Goal: Transaction & Acquisition: Purchase product/service

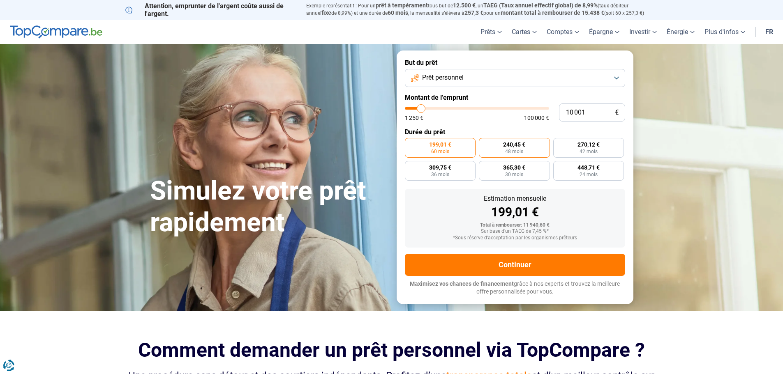
click at [511, 151] on span "48 mois" at bounding box center [514, 151] width 18 height 5
click at [484, 143] on input "240,45 € 48 mois" at bounding box center [481, 140] width 5 height 5
radio input "true"
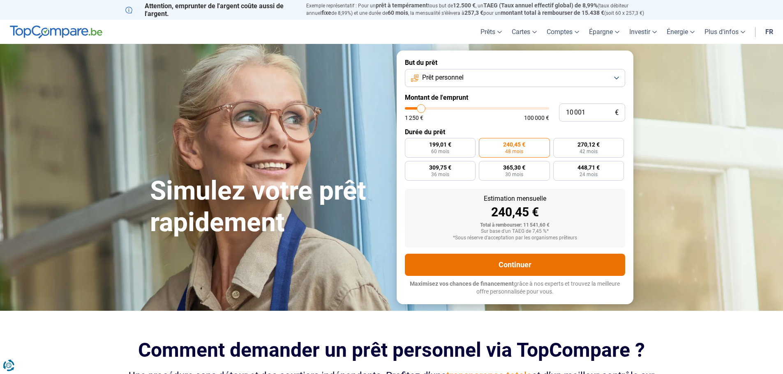
click at [435, 259] on button "Continuer" at bounding box center [515, 265] width 220 height 22
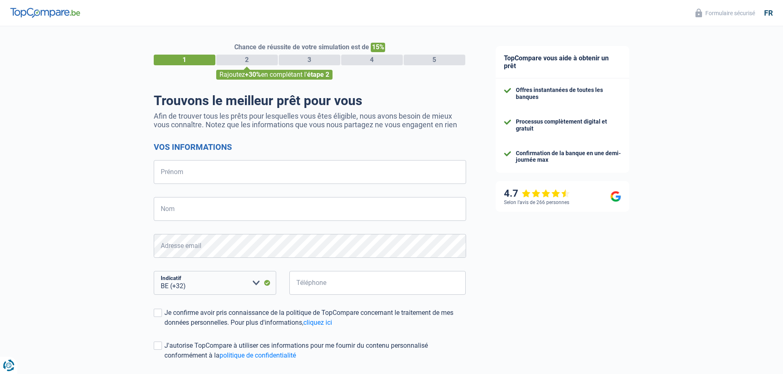
select select "32"
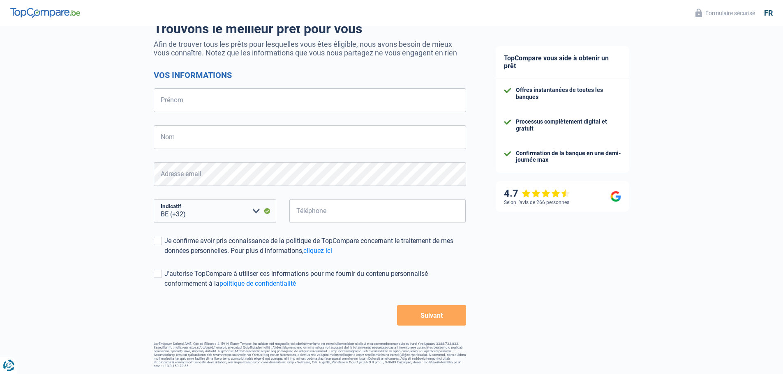
scroll to position [31, 0]
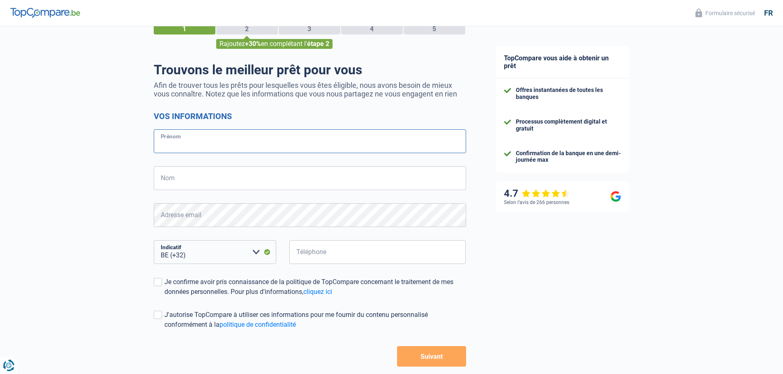
click at [267, 147] on input "Prénom" at bounding box center [310, 141] width 312 height 24
type input "[PERSON_NAME]"
type input "Drabbe"
type input "484113371"
click at [153, 282] on div "Chance de réussite de votre simulation est de 15% 1 2 3 4 5 Rajoutez +30% en co…" at bounding box center [240, 202] width 481 height 420
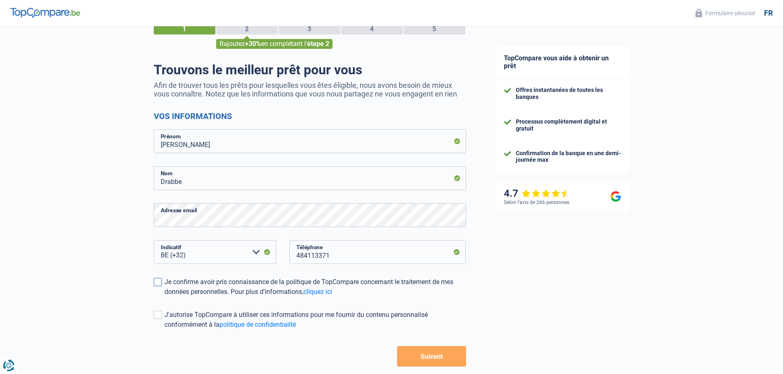
click at [157, 283] on span at bounding box center [158, 282] width 8 height 8
click at [164, 297] on input "Je confirme avoir pris connaissance de la politique de TopCompare concernant le…" at bounding box center [164, 297] width 0 height 0
click at [157, 312] on span at bounding box center [158, 315] width 8 height 8
click at [164, 330] on input "J'autorise TopCompare à utiliser ces informations pour me fournir du contenu pe…" at bounding box center [164, 330] width 0 height 0
click at [410, 360] on button "Suivant" at bounding box center [431, 356] width 69 height 21
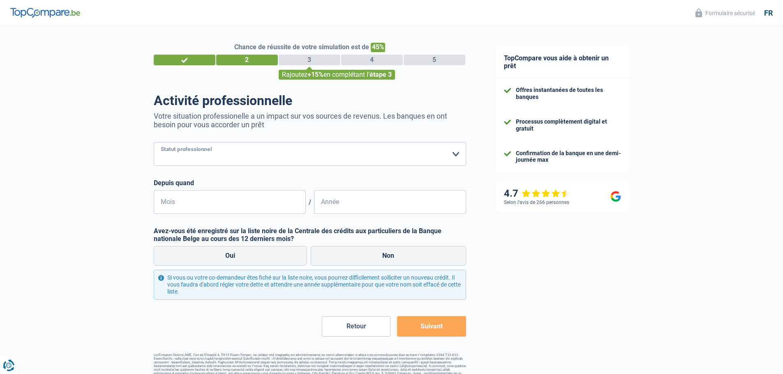
click at [442, 157] on select "Ouvrier Employé privé Employé public Invalide Indépendant Pensionné Chômeur Mut…" at bounding box center [310, 154] width 312 height 24
select select "privateEmployee"
click at [154, 143] on select "Ouvrier Employé privé Employé public Invalide Indépendant Pensionné Chômeur Mut…" at bounding box center [310, 154] width 312 height 24
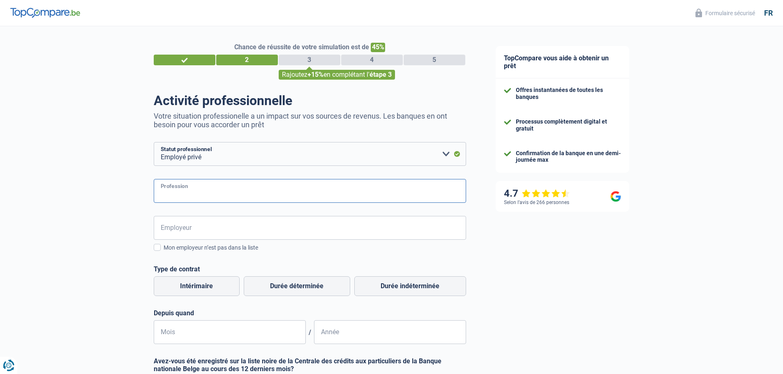
click at [371, 194] on input "Profession" at bounding box center [310, 191] width 312 height 24
type input "Cadre"
type input "HE VINCI"
click at [157, 250] on span at bounding box center [157, 247] width 7 height 7
click at [164, 252] on input "Mon employeur n’est pas dans la liste" at bounding box center [164, 252] width 0 height 0
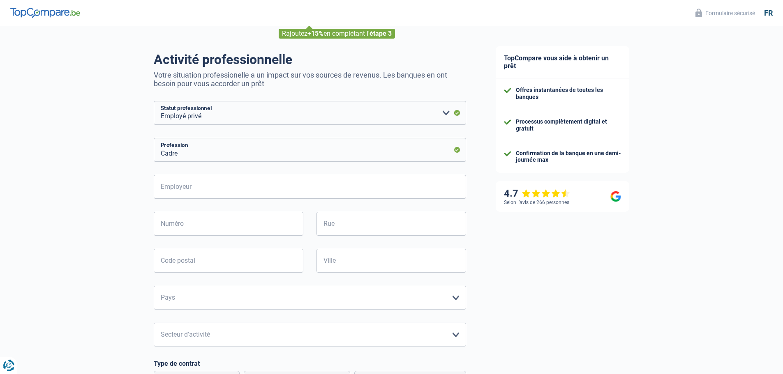
scroll to position [82, 0]
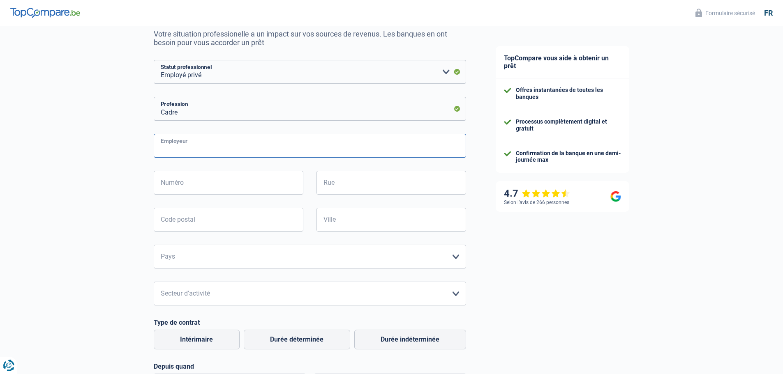
click at [193, 148] on input "Employeur" at bounding box center [310, 146] width 312 height 24
type input "v"
type input "HE VINCI"
type input "Place de l'ALMA"
type input "1"
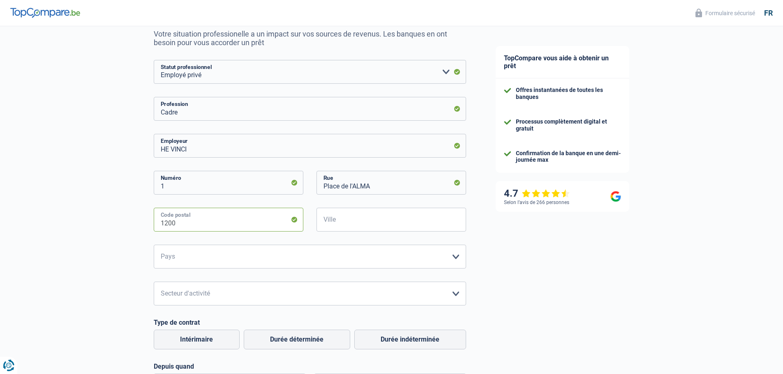
type input "1200"
type input "[GEOGRAPHIC_DATA]"
select select "BE"
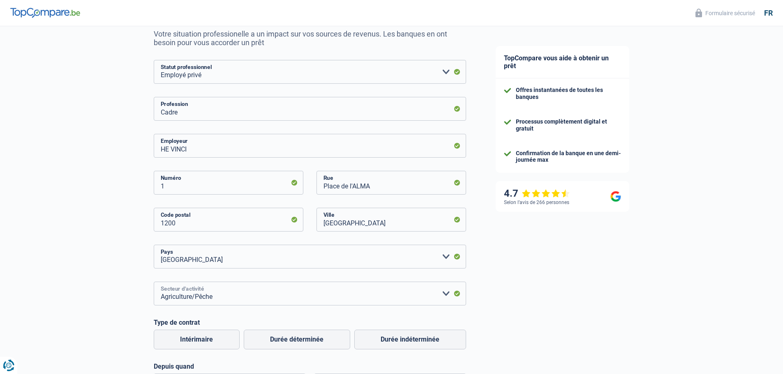
click at [445, 296] on select "Agriculture/Pêche Industrie Horeca Courier/Fitness/Taxi Construction Banques/As…" at bounding box center [310, 294] width 312 height 24
select select "stateUniversityEu"
click at [154, 283] on select "Agriculture/Pêche Industrie Horeca Courier/Fitness/Taxi Construction Banques/As…" at bounding box center [310, 294] width 312 height 24
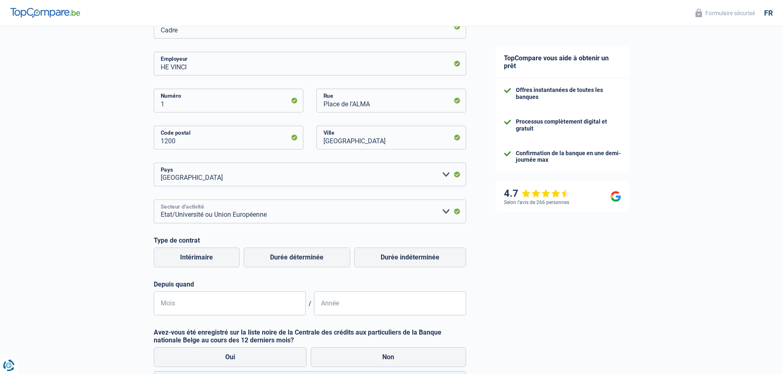
scroll to position [205, 0]
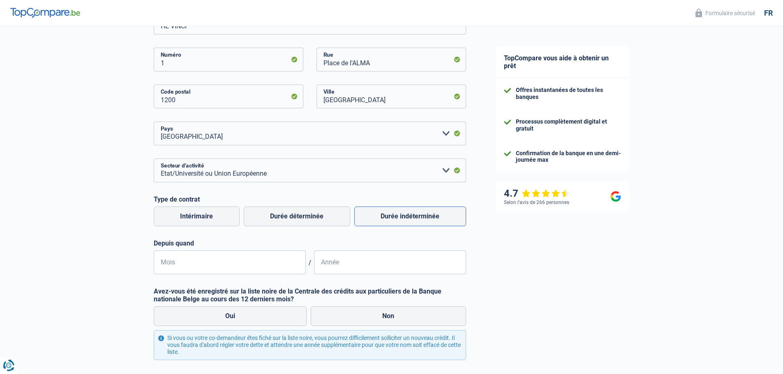
click at [387, 221] on label "Durée indéterminée" at bounding box center [410, 217] width 112 height 20
click at [387, 221] on input "Durée indéterminée" at bounding box center [410, 217] width 112 height 20
radio input "true"
click at [237, 263] on input "Mois" at bounding box center [230, 263] width 152 height 24
type input "01"
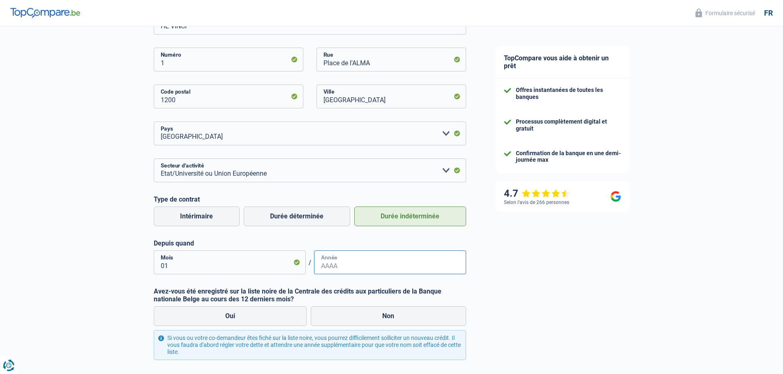
click at [348, 258] on input "Année" at bounding box center [390, 263] width 152 height 24
type input "2012"
click at [370, 312] on label "Non" at bounding box center [388, 316] width 155 height 20
click at [370, 312] on input "Non" at bounding box center [388, 316] width 155 height 20
radio input "true"
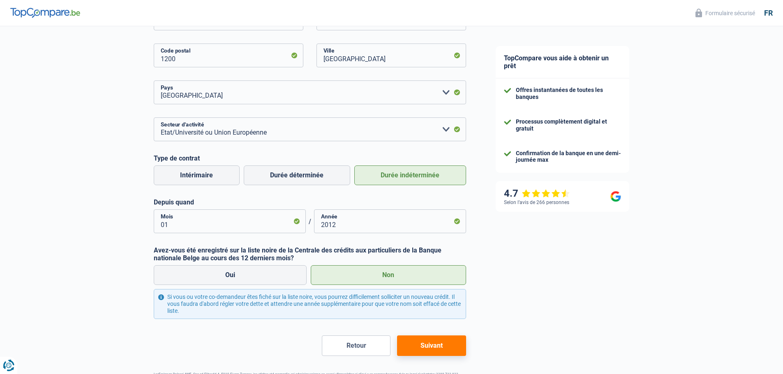
scroll to position [277, 0]
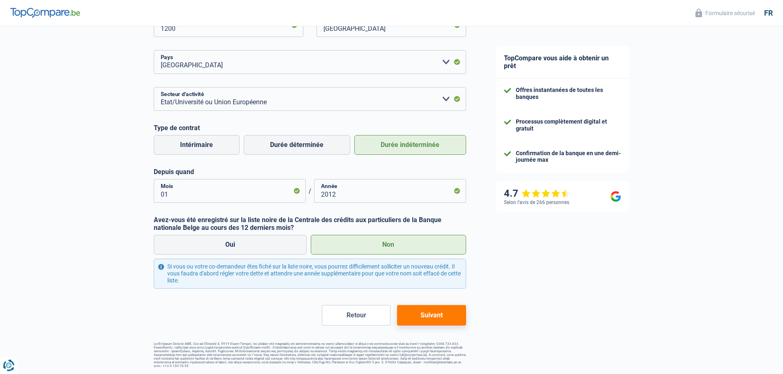
click at [400, 323] on button "Suivant" at bounding box center [431, 315] width 69 height 21
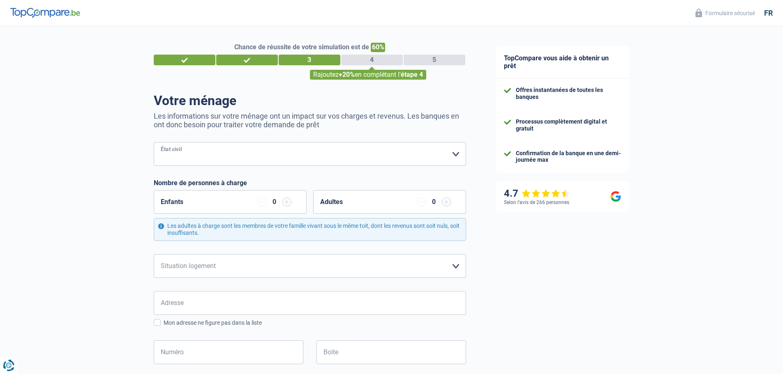
click at [362, 156] on select "[PERSON_NAME](e) Cohabitant(e) légal(e) Divorcé(e) Veuf(ve) Séparé (de fait) Ve…" at bounding box center [310, 154] width 312 height 24
select select "married"
click at [154, 143] on select "[PERSON_NAME](e) Cohabitant(e) légal(e) Divorcé(e) Veuf(ve) Séparé (de fait) Ve…" at bounding box center [310, 154] width 312 height 24
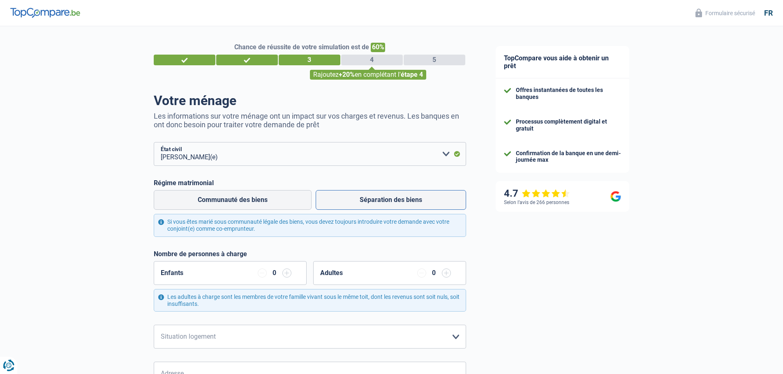
click at [345, 203] on label "Séparation des biens" at bounding box center [391, 200] width 150 height 20
click at [345, 203] on input "Séparation des biens" at bounding box center [391, 200] width 150 height 20
radio input "true"
click at [283, 274] on input "button" at bounding box center [286, 273] width 9 height 9
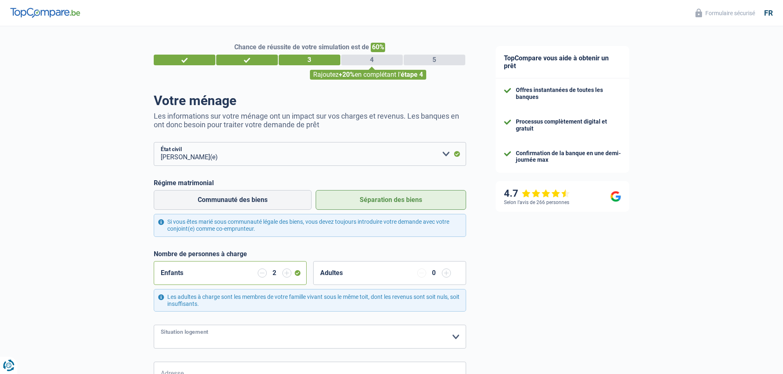
click at [242, 332] on select "Locataire Propriétaire avec prêt hypothécaire Propriétaire sans prêt hypothécai…" at bounding box center [310, 337] width 312 height 24
select select "ownerWithMortgage"
click at [154, 326] on select "Locataire Propriétaire avec prêt hypothécaire Propriétaire sans prêt hypothécai…" at bounding box center [310, 337] width 312 height 24
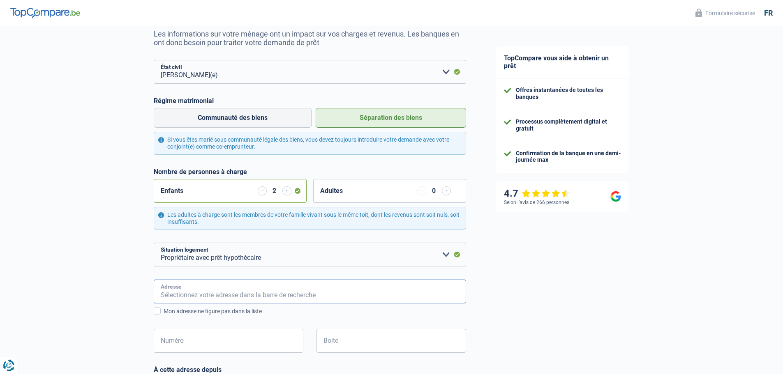
click at [243, 298] on input "Adresse" at bounding box center [310, 292] width 312 height 24
type input "Chaussée Du Tilleul"
type input "[GEOGRAPHIC_DATA]"
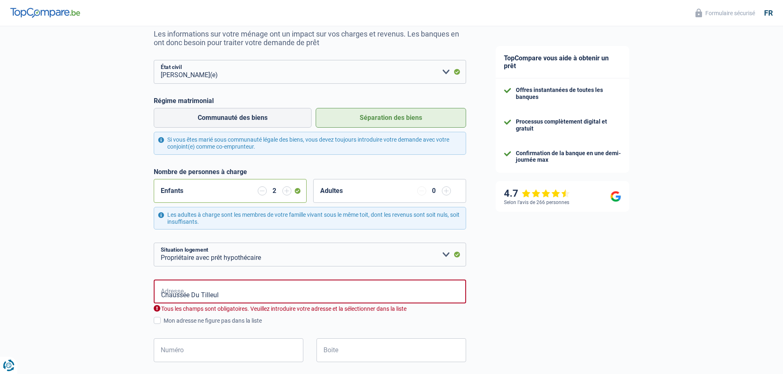
type input "[GEOGRAPHIC_DATA]"
click at [206, 344] on input "Numéro" at bounding box center [229, 351] width 150 height 24
type input "195"
type input "1300"
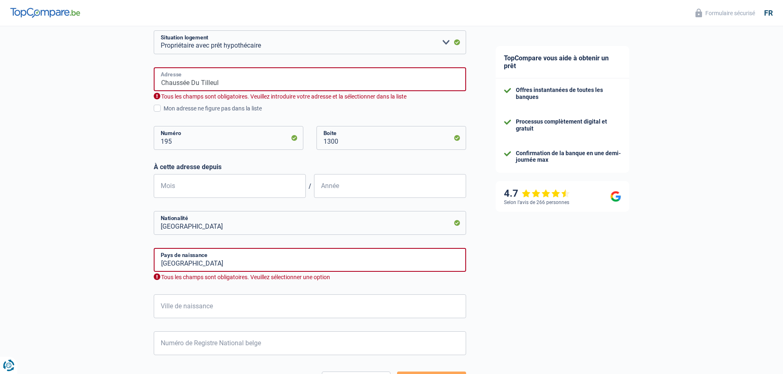
click at [242, 83] on input "Chaussée Du Tilleul" at bounding box center [310, 79] width 312 height 24
type input "Chaussée du Tilleul 195"
click at [159, 110] on span at bounding box center [157, 108] width 7 height 7
click at [164, 113] on input "Mon adresse ne figure pas dans la liste" at bounding box center [164, 113] width 0 height 0
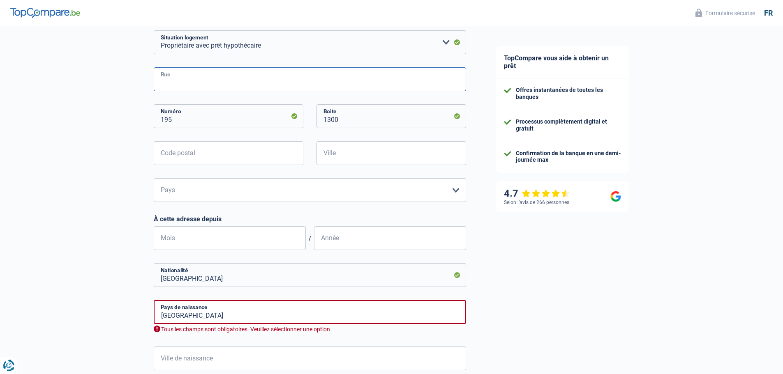
click at [189, 89] on input "Rue" at bounding box center [310, 79] width 312 height 24
type input "Chaussée du Tilleul"
type input "1300"
type input "Wavre"
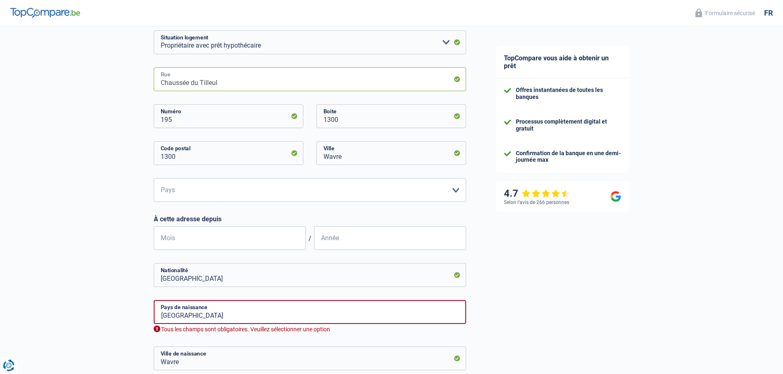
type input "Chaussée du Tilleul 195"
click at [219, 187] on select "Belgique Luxembourg Veuillez sélectionner une option" at bounding box center [310, 190] width 312 height 24
select select "BE"
click at [154, 179] on select "Belgique Luxembourg Veuillez sélectionner une option" at bounding box center [310, 190] width 312 height 24
click at [187, 236] on input "Mois" at bounding box center [230, 238] width 152 height 24
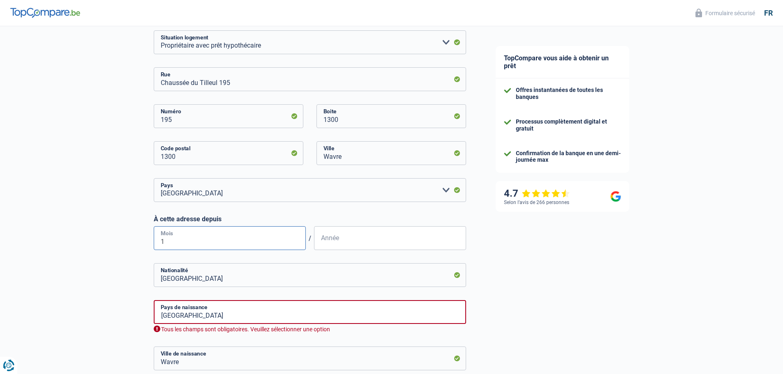
type input "12"
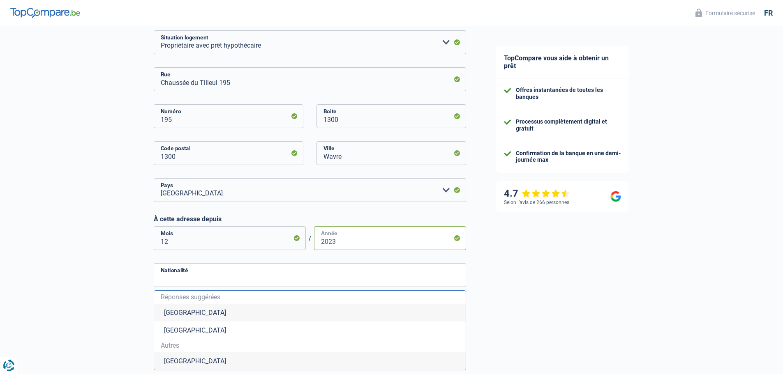
type input "2023"
click at [187, 310] on li "[GEOGRAPHIC_DATA]" at bounding box center [309, 313] width 311 height 18
type input "[GEOGRAPHIC_DATA]"
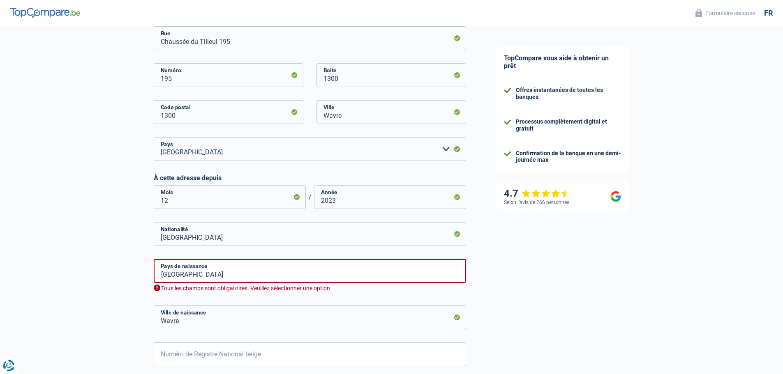
scroll to position [377, 0]
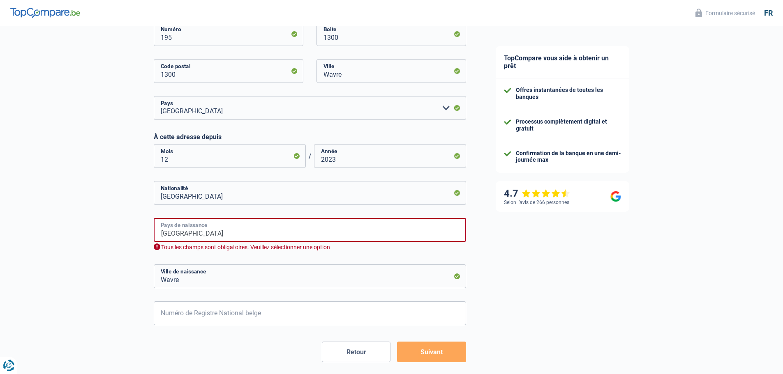
click at [214, 230] on input "[GEOGRAPHIC_DATA]" at bounding box center [310, 230] width 312 height 24
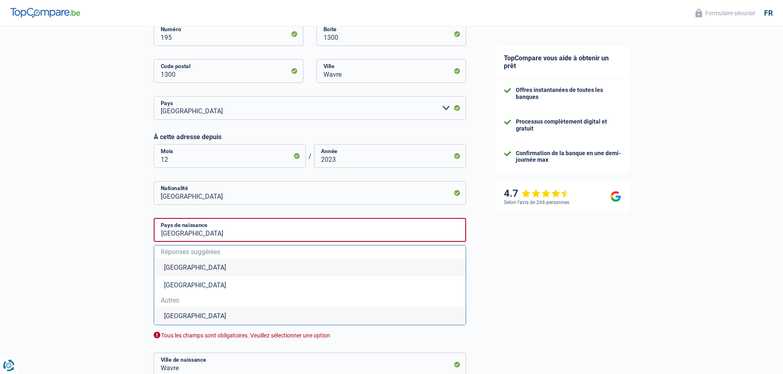
click at [204, 269] on li "[GEOGRAPHIC_DATA]" at bounding box center [309, 268] width 311 height 18
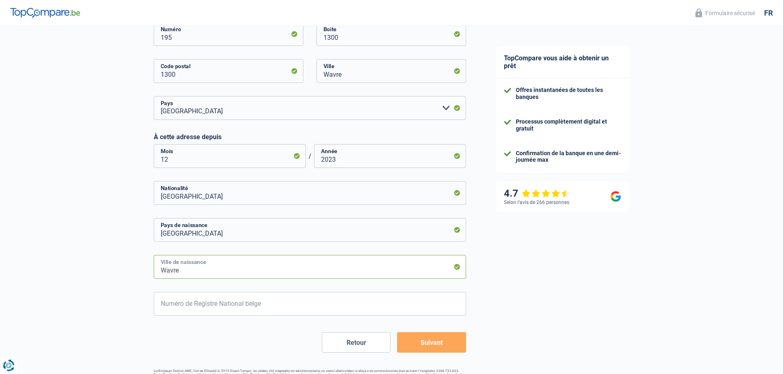
drag, startPoint x: 206, startPoint y: 269, endPoint x: 138, endPoint y: 272, distance: 67.8
click at [138, 272] on div "Chance de réussite de votre simulation est de 60% 1 2 3 4 5 Rajoutez +20% en co…" at bounding box center [240, 22] width 481 height 752
type input "Braine"
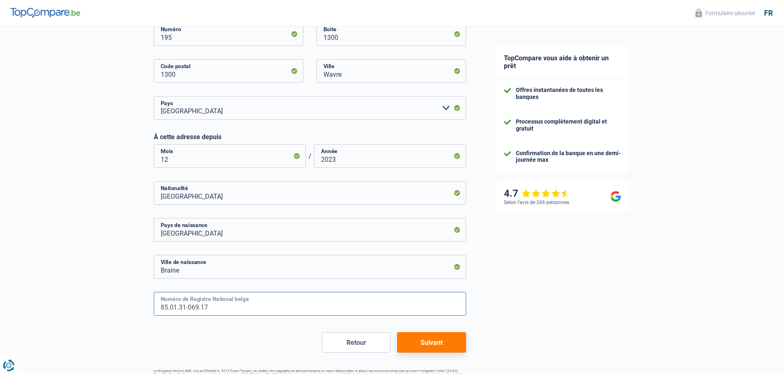
type input "85.01.31-069.17"
click at [448, 348] on button "Suivant" at bounding box center [431, 342] width 69 height 21
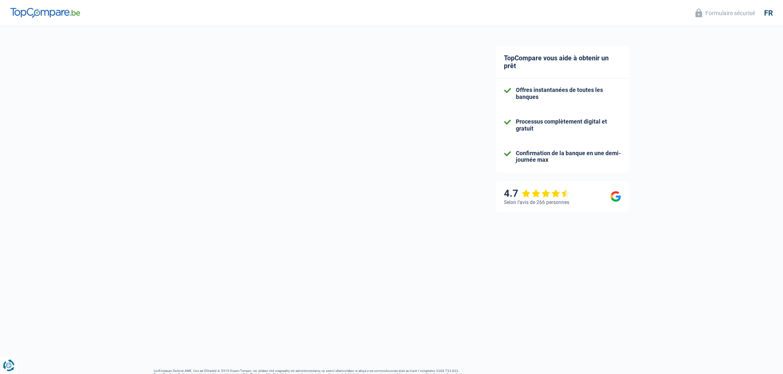
select select "familyAllowances"
select select "netSalary"
select select "mealVouchers"
select select "mortgage"
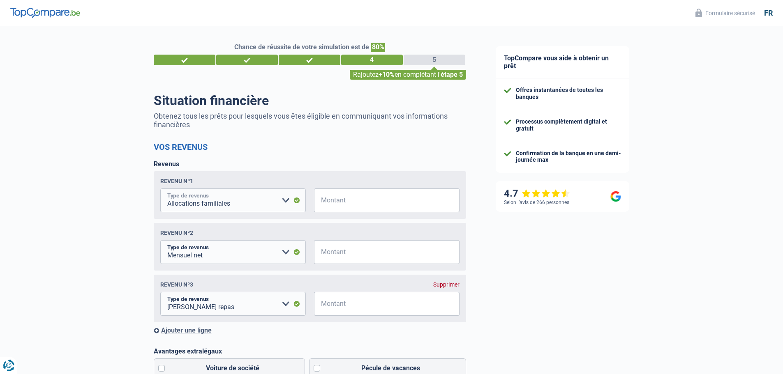
click at [270, 207] on select "Allocation d'handicap Allocations chômage Allocations familiales Chèques repas …" at bounding box center [232, 201] width 145 height 24
select select "handicapAllowance"
click at [160, 190] on select "Allocation d'handicap Allocations chômage Allocations familiales Chèques repas …" at bounding box center [232, 201] width 145 height 24
click at [338, 203] on input "Montant" at bounding box center [391, 201] width 135 height 24
type input "419"
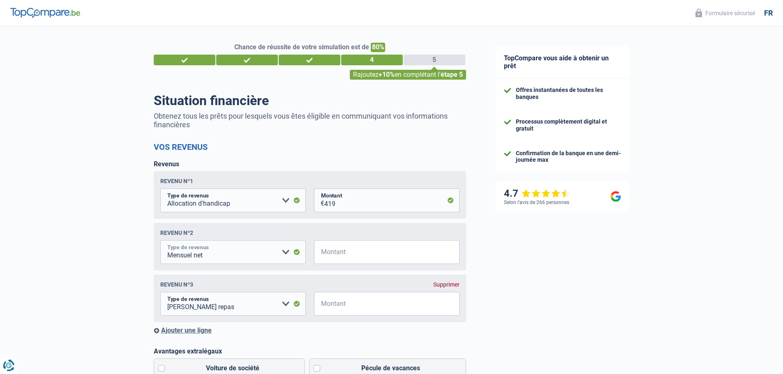
click at [271, 256] on select "Allocation d'handicap Allocations chômage Allocations familiales Chèques repas …" at bounding box center [232, 252] width 145 height 24
select select "familyAllowances"
click at [160, 242] on select "Allocation d'handicap Allocations chômage Allocations familiales Chèques repas …" at bounding box center [232, 252] width 145 height 24
click at [329, 253] on input "Montant" at bounding box center [391, 252] width 135 height 24
type input "413"
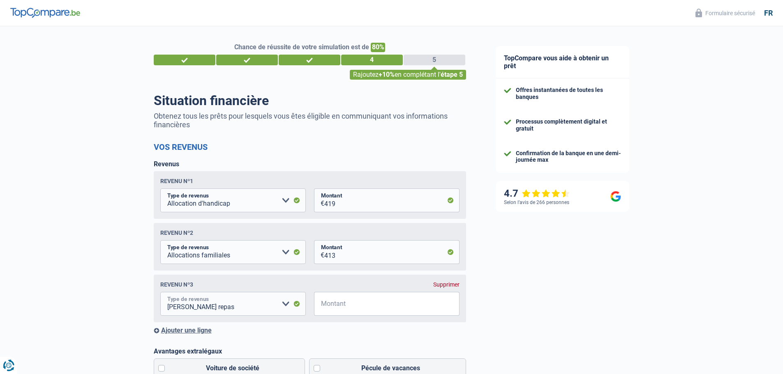
click at [282, 304] on select "Allocation d'handicap Allocations chômage Allocations familiales Chèques repas …" at bounding box center [232, 304] width 145 height 24
click at [435, 288] on div "Supprimer" at bounding box center [446, 284] width 26 height 7
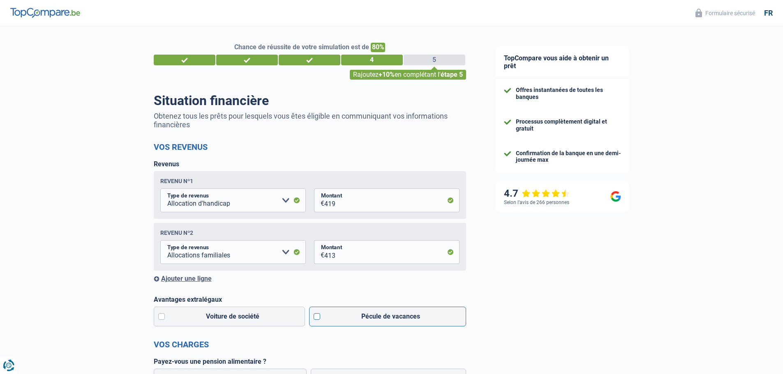
click at [313, 321] on label "Pécule de vacances" at bounding box center [387, 317] width 157 height 20
click at [313, 321] on input "Pécule de vacances" at bounding box center [387, 317] width 157 height 20
checkbox input "true"
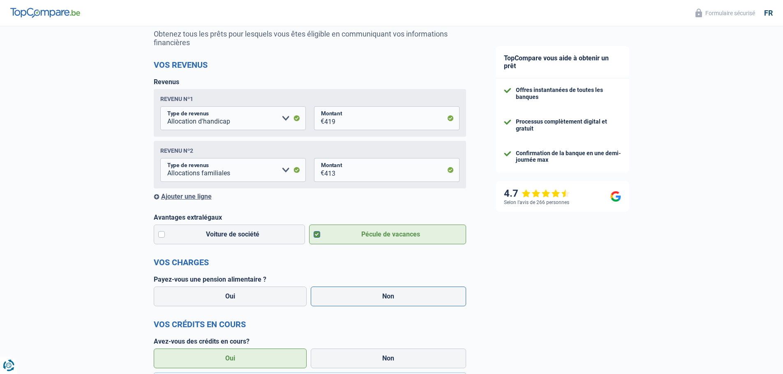
scroll to position [41, 0]
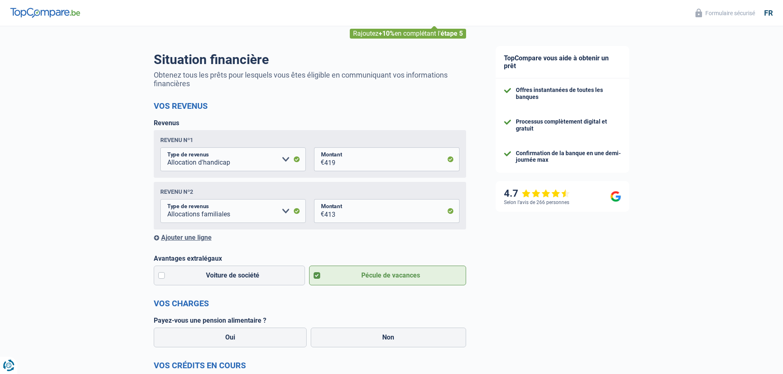
click at [328, 303] on h2 "Vos charges" at bounding box center [310, 304] width 312 height 10
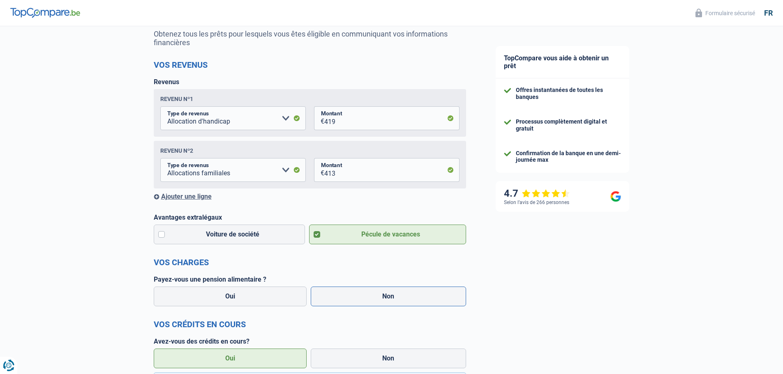
click at [345, 304] on label "Non" at bounding box center [388, 297] width 155 height 20
click at [345, 304] on input "Non" at bounding box center [388, 297] width 155 height 20
radio input "true"
select select "netSalary"
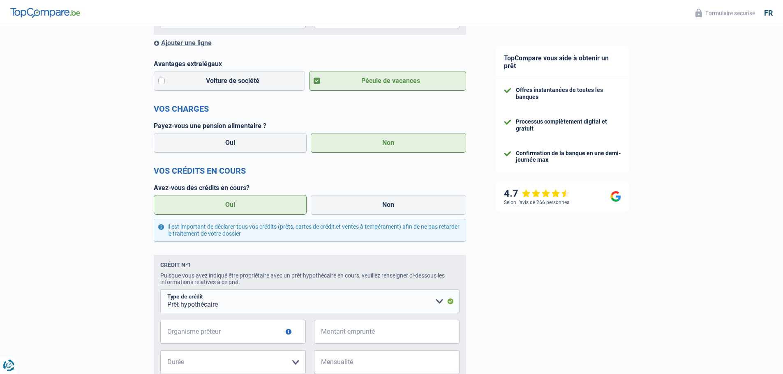
scroll to position [329, 0]
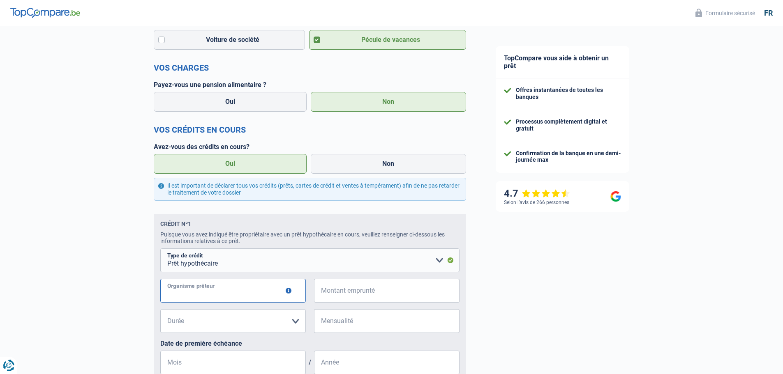
click at [274, 299] on input "Organisme prêteur" at bounding box center [232, 291] width 145 height 24
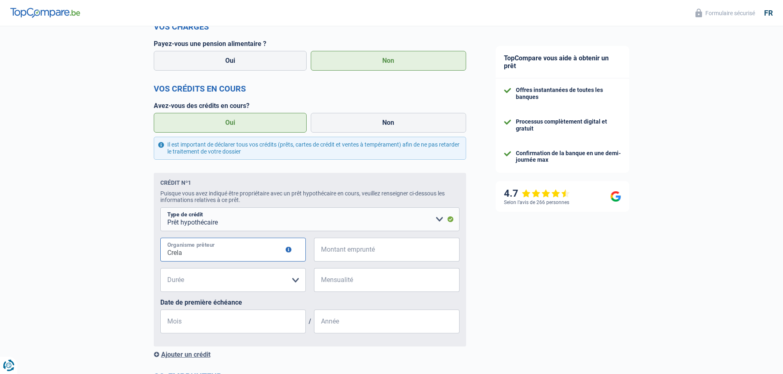
type input "Crela"
type input "420.000"
select select "420"
type input "1.819"
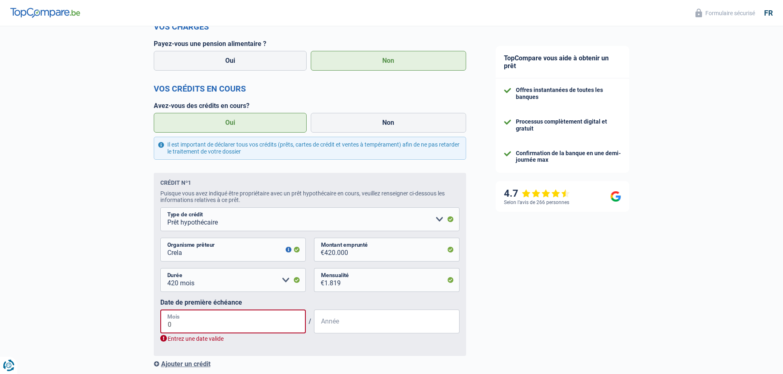
type input "01"
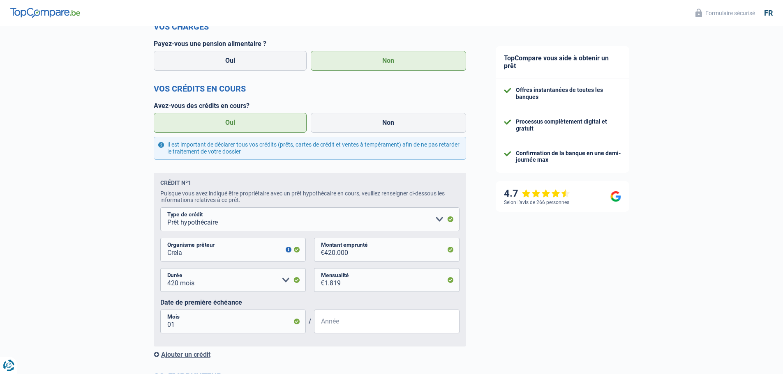
scroll to position [530, 0]
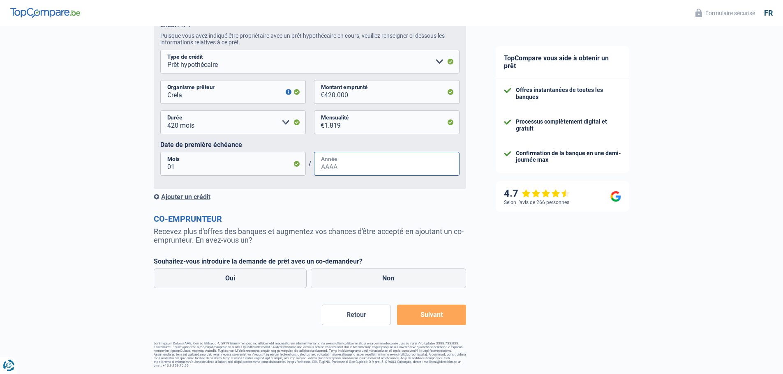
click at [340, 158] on input "Année" at bounding box center [386, 164] width 145 height 24
type input "2023"
click at [343, 280] on label "Non" at bounding box center [388, 279] width 155 height 20
click at [343, 280] on input "Non" at bounding box center [388, 279] width 155 height 20
radio input "true"
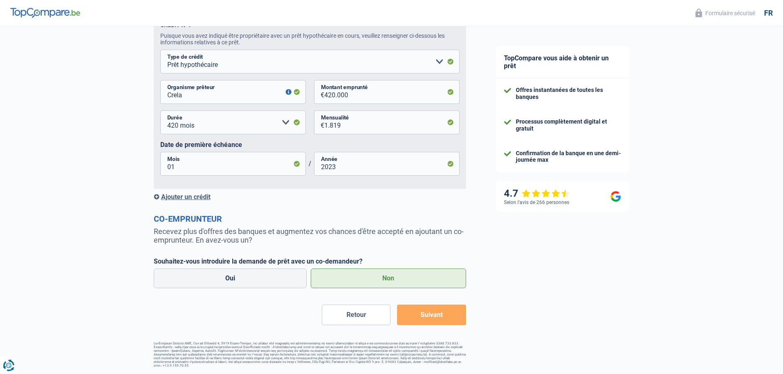
click at [414, 315] on button "Suivant" at bounding box center [431, 315] width 69 height 21
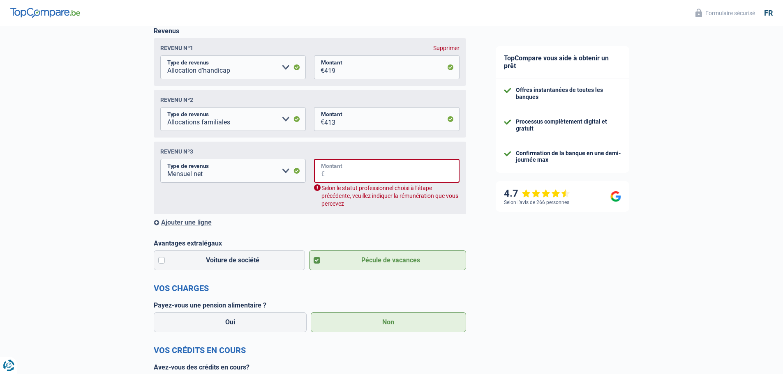
click at [359, 180] on input "Montant" at bounding box center [392, 171] width 135 height 24
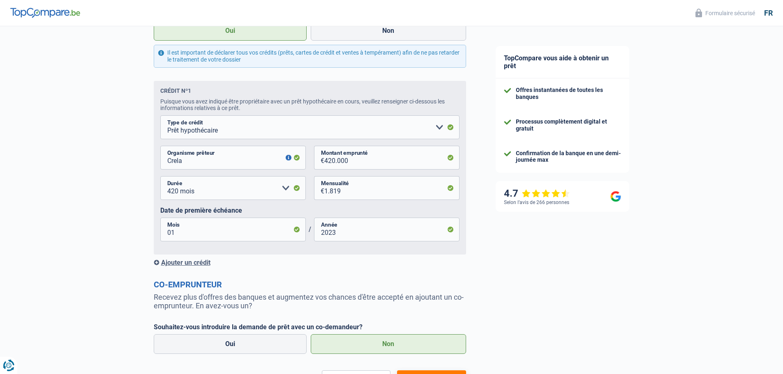
scroll to position [530, 0]
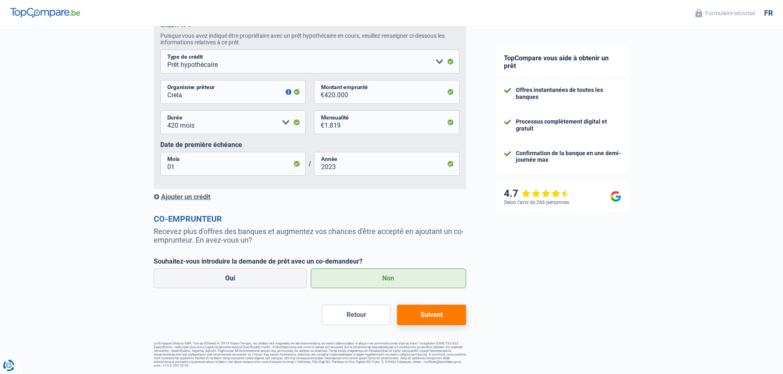
type input "2.500"
click at [423, 322] on button "Suivant" at bounding box center [431, 315] width 69 height 21
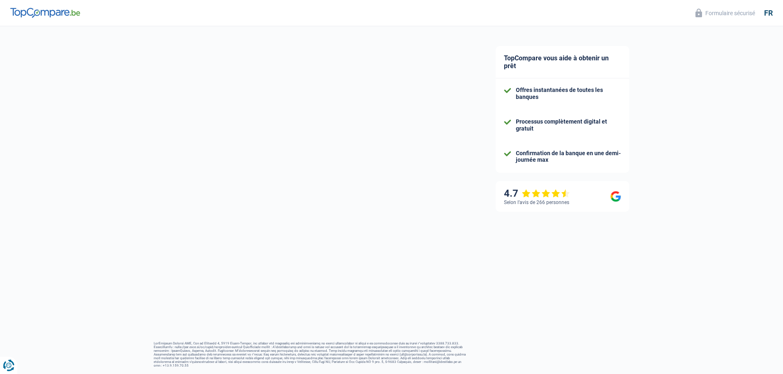
select select "60"
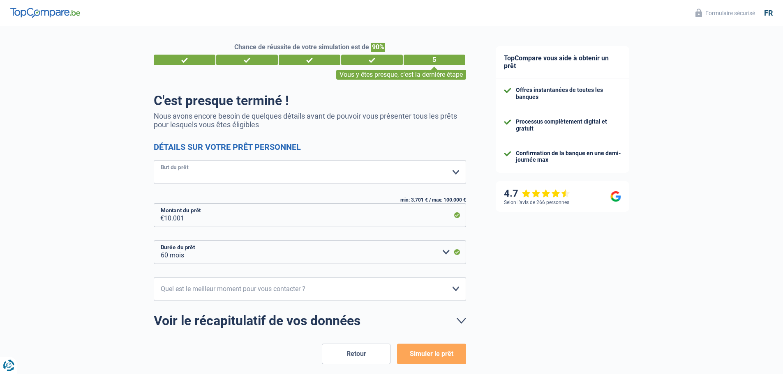
click at [359, 178] on select "Confort maison: meubles, textile, peinture, électroménager, outillage non-profe…" at bounding box center [310, 172] width 312 height 24
select select "medical"
click at [154, 161] on select "Confort maison: meubles, textile, peinture, électroménager, outillage non-profe…" at bounding box center [310, 172] width 312 height 24
click at [334, 251] on select "12 mois 18 mois 24 mois 30 mois 36 mois 42 mois 48 mois 60 mois Veuillez sélect…" at bounding box center [310, 252] width 312 height 24
select select "24"
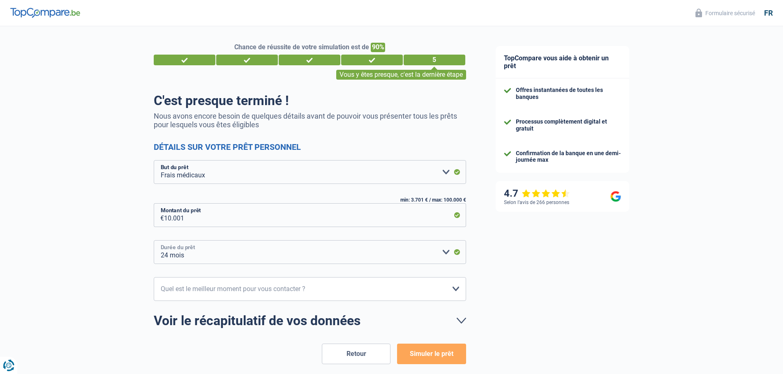
click at [154, 241] on select "12 mois 18 mois 24 mois 30 mois 36 mois 42 mois 48 mois 60 mois Veuillez sélect…" at bounding box center [310, 252] width 312 height 24
click at [305, 290] on select "10h-12h 12h-14h 14h-16h 16h-18h Veuillez sélectionner une option" at bounding box center [310, 289] width 312 height 24
drag, startPoint x: 410, startPoint y: 351, endPoint x: 421, endPoint y: 355, distance: 10.9
click at [421, 355] on button "Simuler le prêt" at bounding box center [431, 354] width 69 height 21
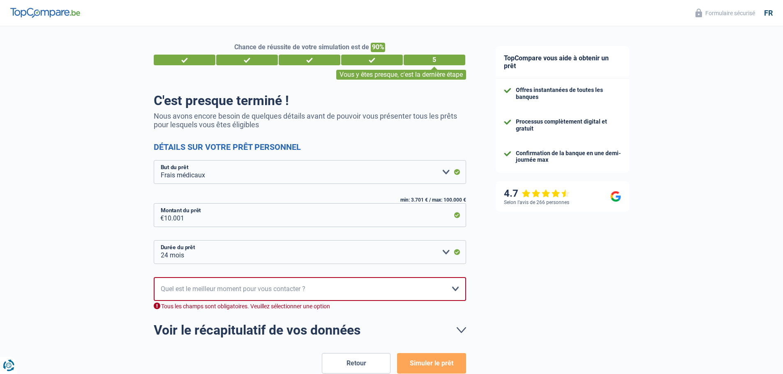
scroll to position [39, 0]
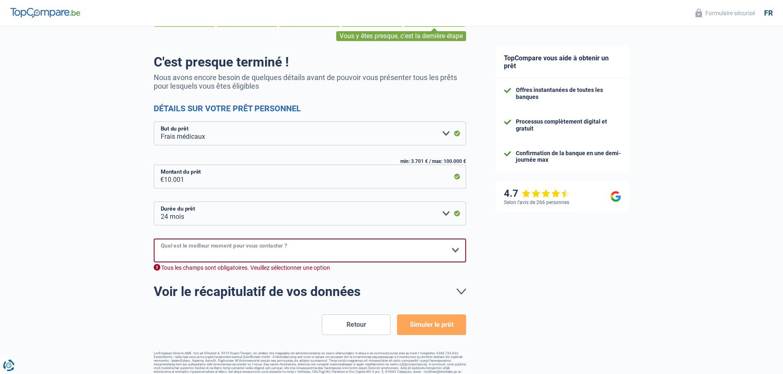
click at [351, 252] on select "10h-12h 12h-14h 14h-16h 16h-18h Veuillez sélectionner une option" at bounding box center [310, 251] width 312 height 24
select select "12-14"
click at [154, 239] on select "10h-12h 12h-14h 14h-16h 16h-18h Veuillez sélectionner une option" at bounding box center [310, 251] width 312 height 24
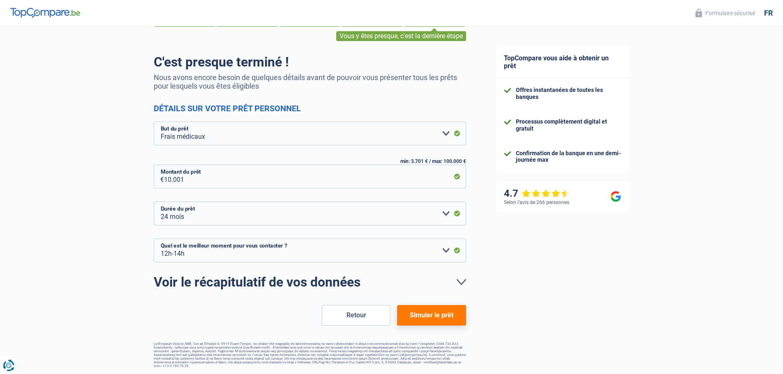
click at [429, 321] on button "Simuler le prêt" at bounding box center [431, 315] width 69 height 21
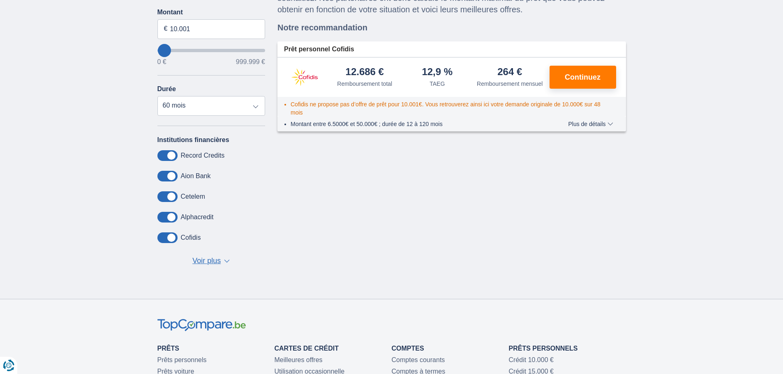
scroll to position [82, 0]
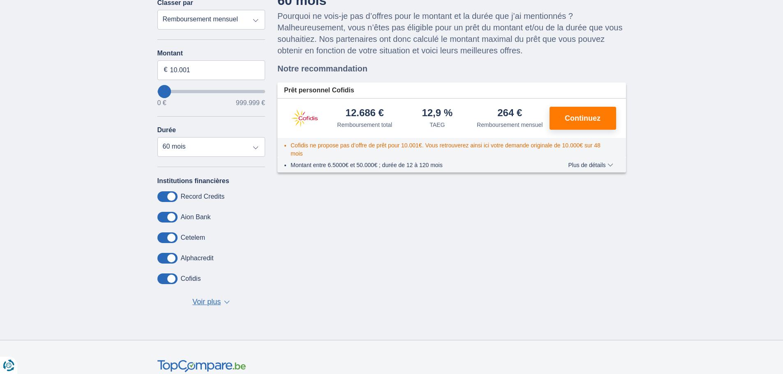
click at [173, 195] on span at bounding box center [167, 196] width 20 height 11
click at [0, 0] on input "checkbox" at bounding box center [0, 0] width 0 height 0
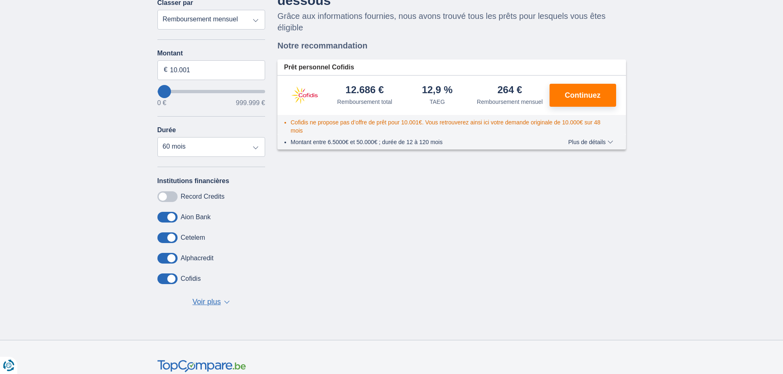
click at [170, 217] on span at bounding box center [167, 217] width 20 height 11
click at [0, 0] on input "checkbox" at bounding box center [0, 0] width 0 height 0
drag, startPoint x: 168, startPoint y: 253, endPoint x: 168, endPoint y: 273, distance: 19.7
click at [168, 273] on div "Institutions financières Record Credits Aion Bank Cetelem Alphacredit Cofidis E…" at bounding box center [211, 242] width 108 height 131
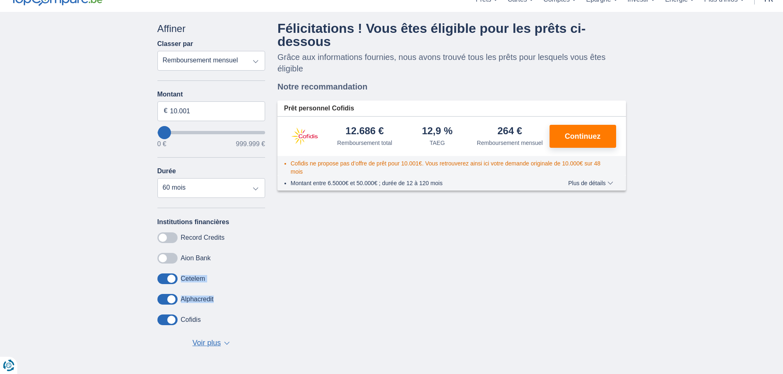
click at [168, 274] on span at bounding box center [167, 279] width 20 height 11
click at [0, 0] on input "checkbox" at bounding box center [0, 0] width 0 height 0
click at [169, 298] on div "Institutions financières Record Credits Aion Bank Cetelem Alphacredit Cofidis E…" at bounding box center [211, 283] width 108 height 131
click at [166, 319] on span at bounding box center [167, 320] width 20 height 11
click at [0, 0] on input "checkbox" at bounding box center [0, 0] width 0 height 0
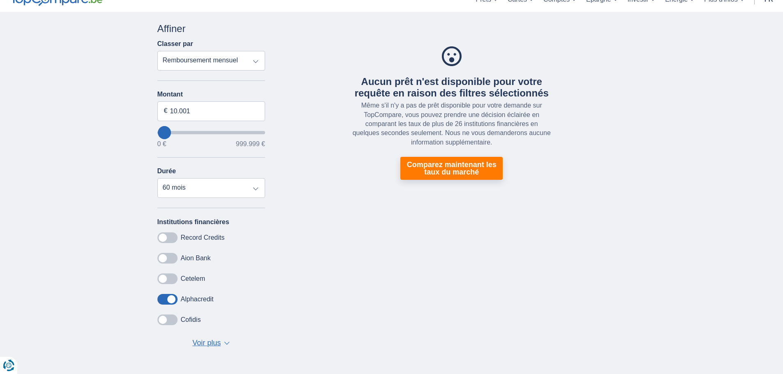
click at [200, 342] on span "Voir plus" at bounding box center [206, 343] width 28 height 11
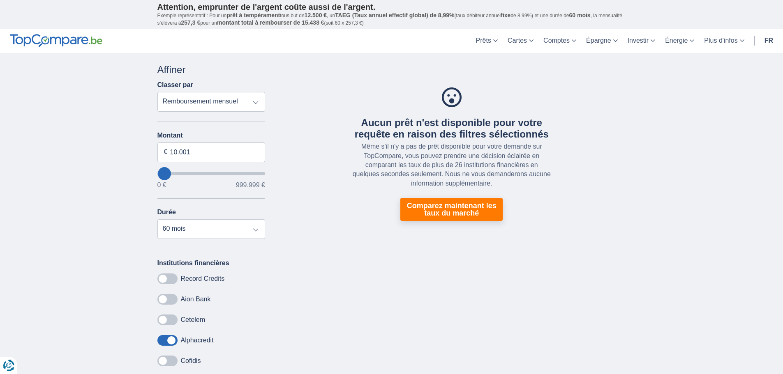
drag, startPoint x: 73, startPoint y: 199, endPoint x: 60, endPoint y: 179, distance: 24.2
